Goal: Transaction & Acquisition: Obtain resource

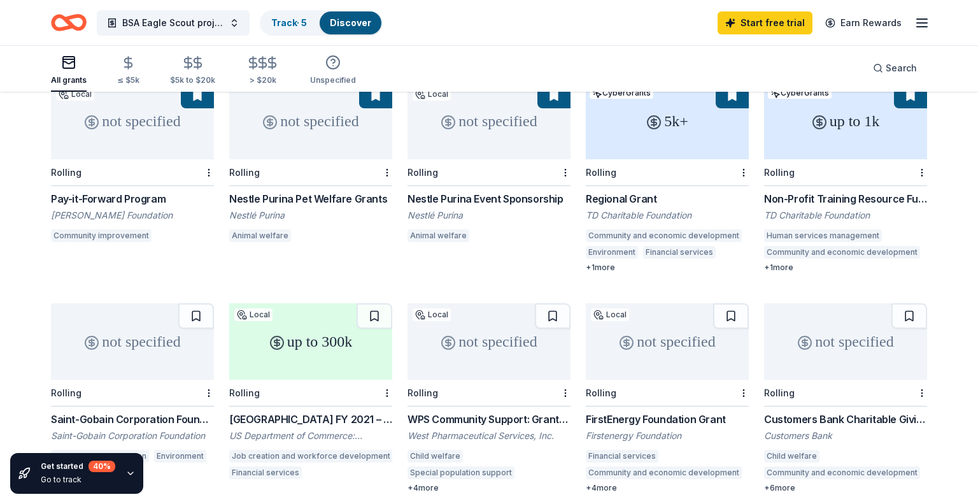
scroll to position [143, 0]
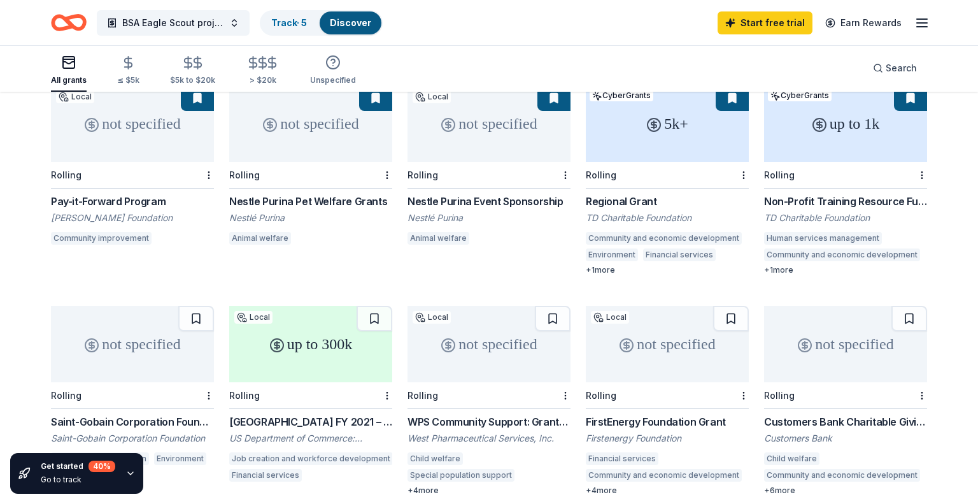
click at [374, 382] on div "Rolling" at bounding box center [310, 395] width 163 height 27
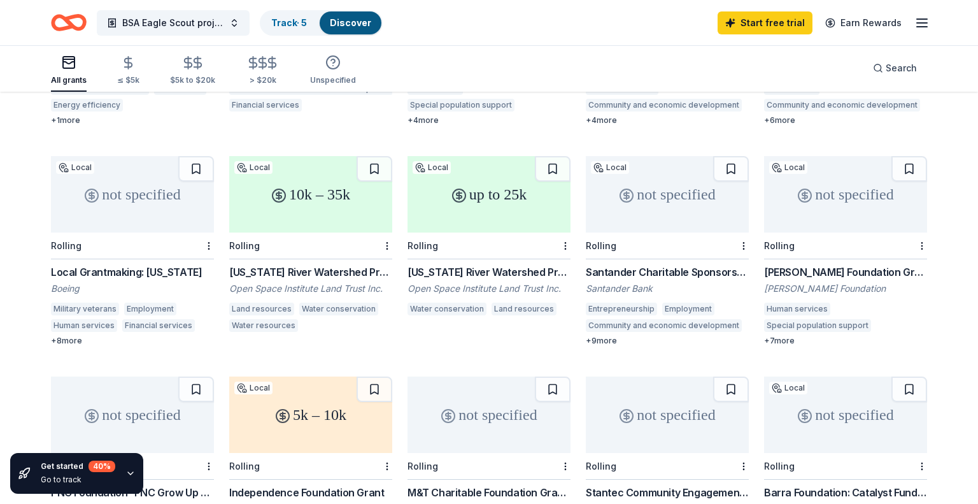
scroll to position [520, 0]
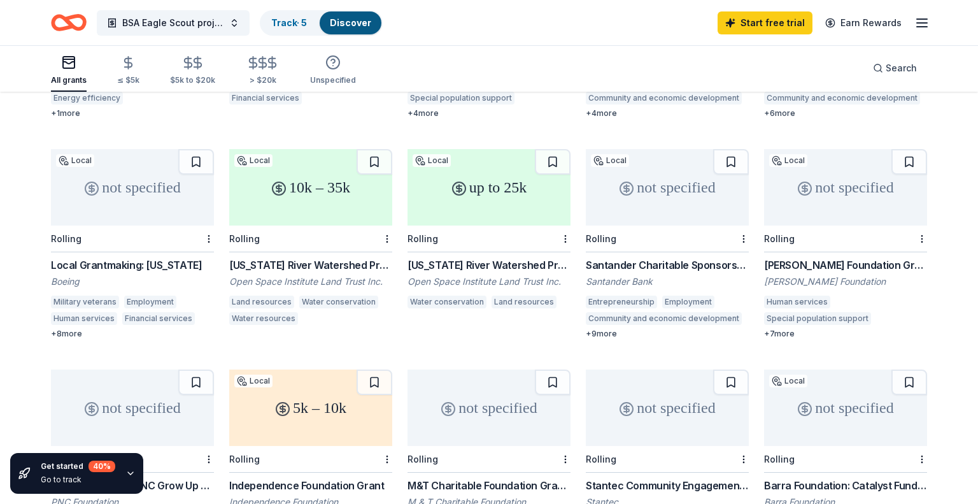
click at [475, 171] on div "up to 25k" at bounding box center [489, 187] width 163 height 76
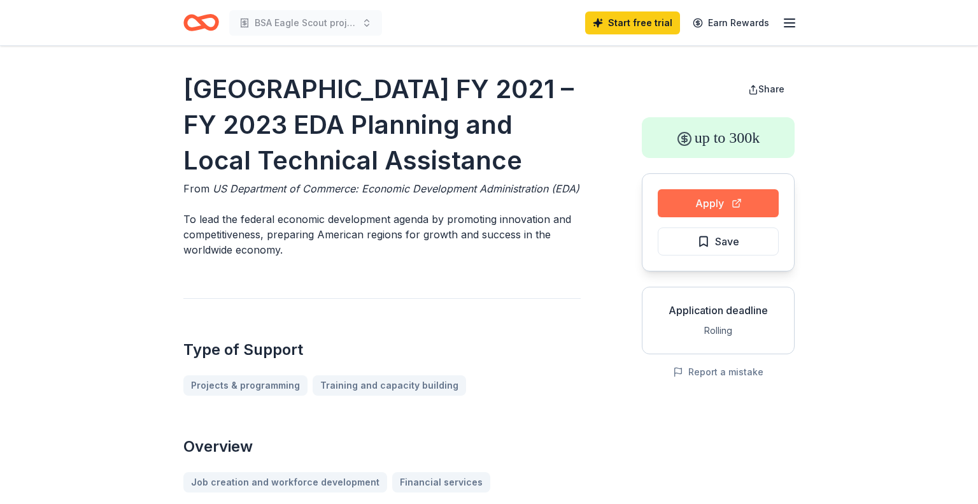
click at [724, 208] on button "Apply" at bounding box center [718, 203] width 121 height 28
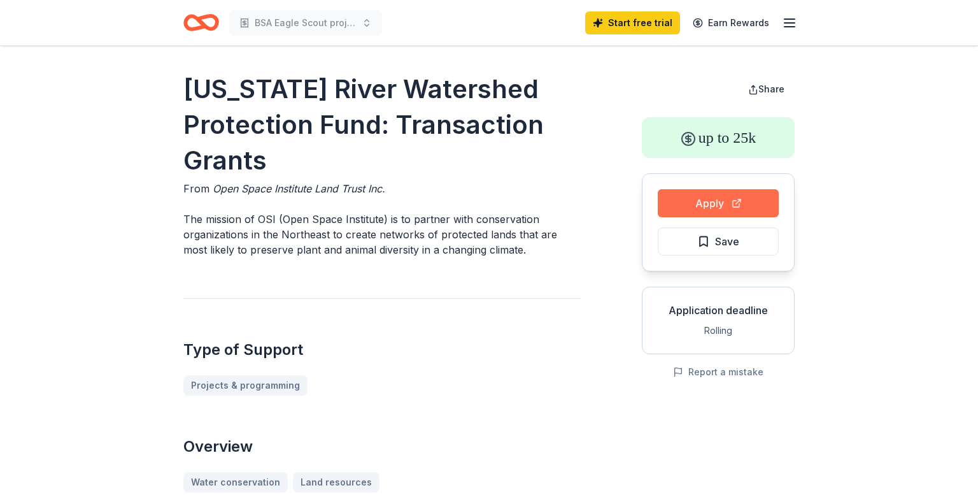
click at [709, 210] on button "Apply" at bounding box center [718, 203] width 121 height 28
